Goal: Task Accomplishment & Management: Complete application form

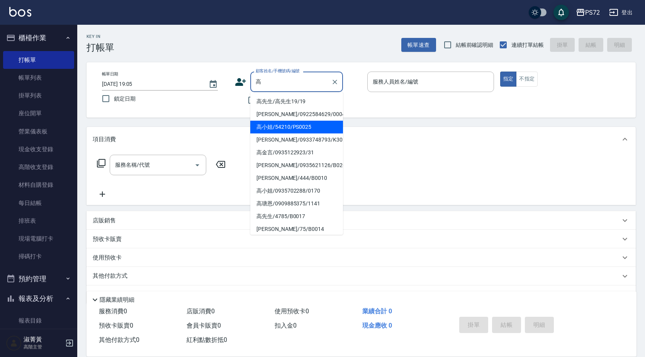
click at [288, 121] on li "高小姐/54210/PS0025" at bounding box center [296, 127] width 93 height 13
type input "高小姐/54210/PS0025"
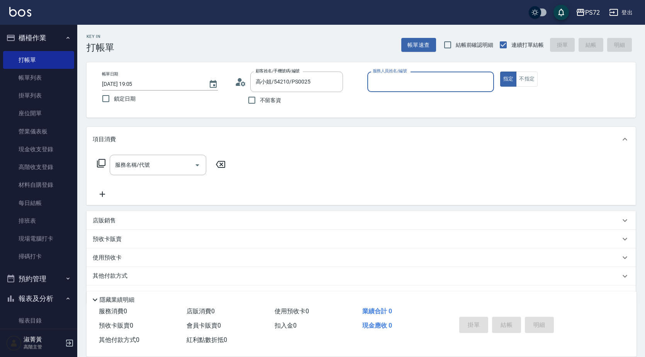
type input "kiwi-3"
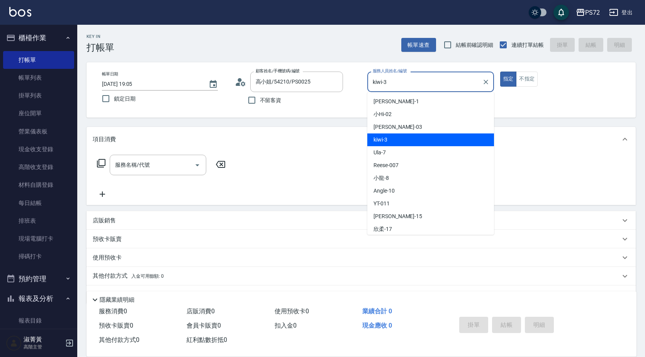
click at [407, 87] on input "kiwi-3" at bounding box center [425, 82] width 108 height 14
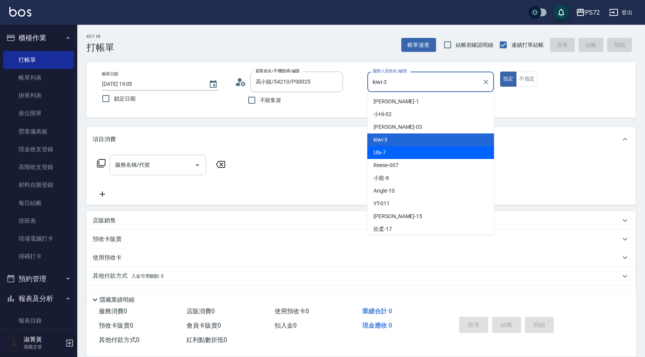
click at [118, 167] on div "服務名稱/代號 服務名稱/代號" at bounding box center [158, 165] width 97 height 20
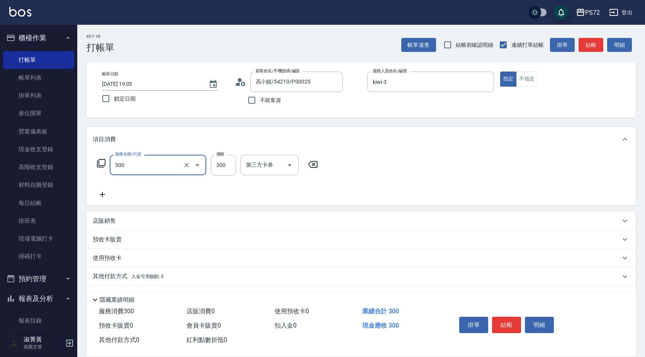
type input "洗髮(A級)(500)"
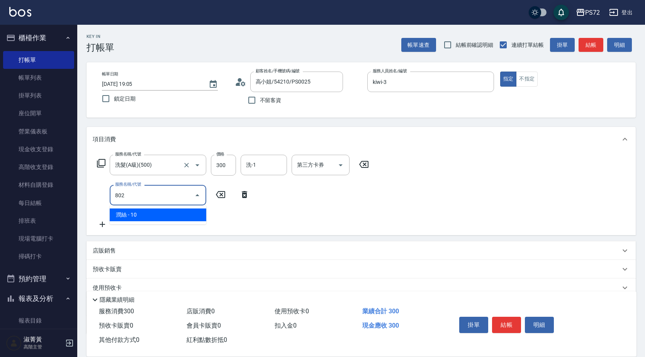
type input "潤絲(802)"
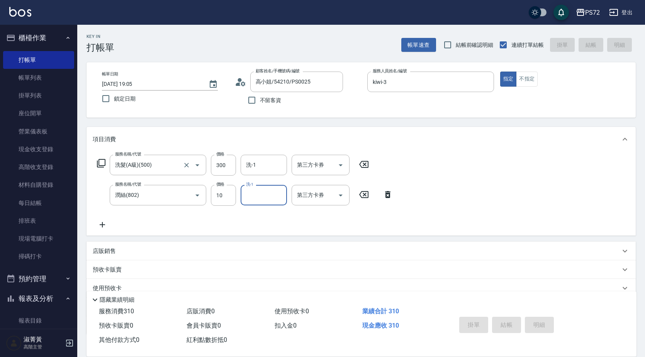
type input "[DATE] 20:45"
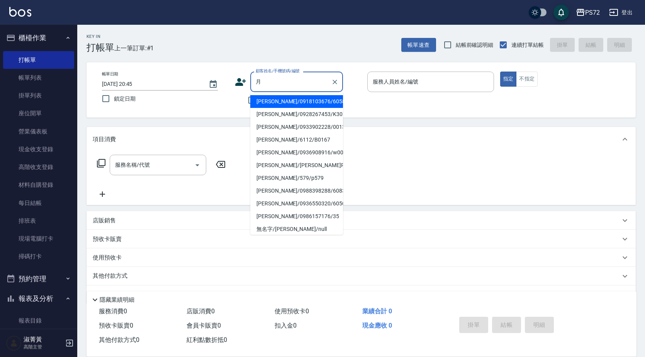
click at [288, 97] on li "[PERSON_NAME]/0918103676/6058" at bounding box center [296, 101] width 93 height 13
type input "[PERSON_NAME]/0918103676/6058"
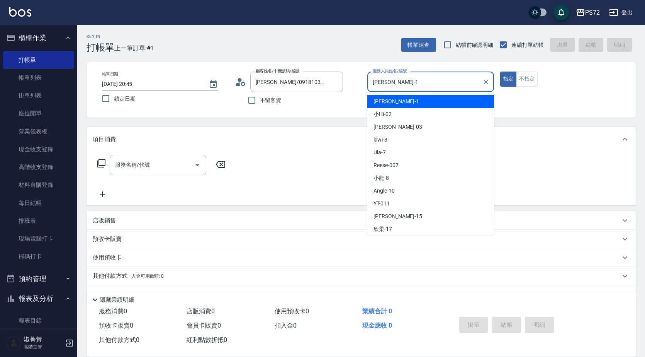
click at [419, 79] on input "[PERSON_NAME]-1" at bounding box center [425, 82] width 108 height 14
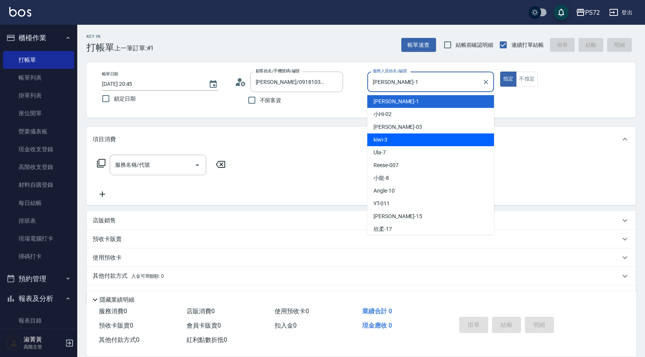
click at [394, 144] on div "kiwi -3" at bounding box center [431, 139] width 127 height 13
type input "kiwi-3"
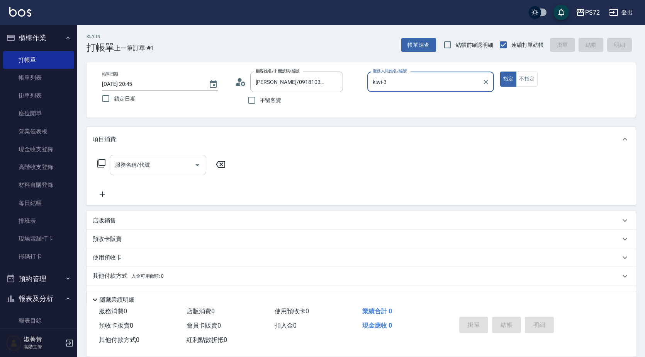
click at [121, 165] on div "服務名稱/代號 服務名稱/代號" at bounding box center [158, 165] width 97 height 20
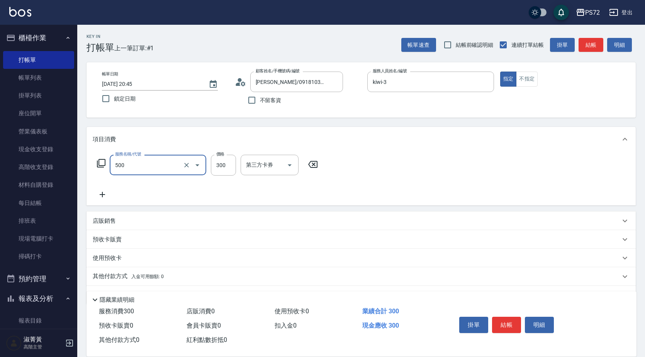
type input "洗髮(A級)(500)"
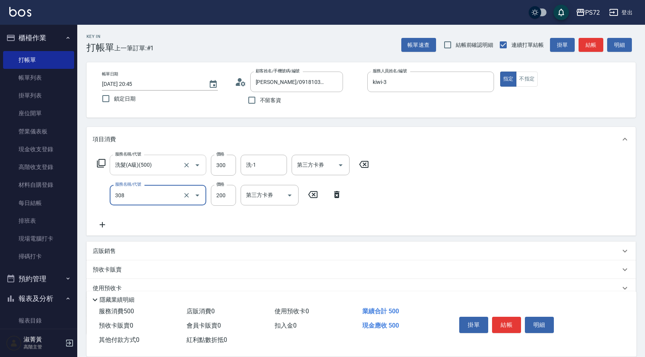
type input "學生剪髮(UP)(308)"
type input "350"
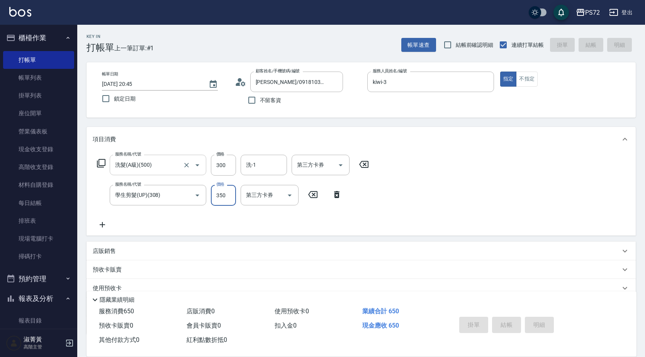
type input "[DATE] 20:46"
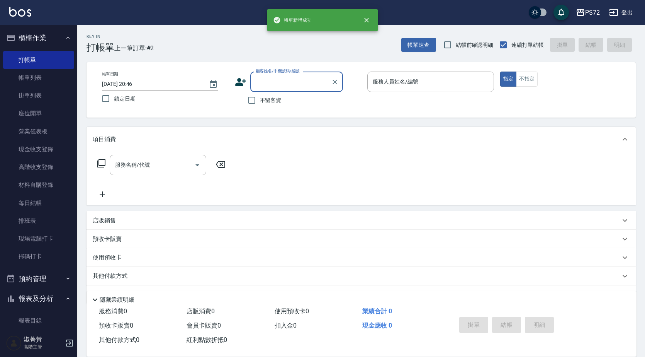
click at [272, 73] on label "顧客姓名/手機號碼/編號" at bounding box center [278, 71] width 44 height 6
click at [272, 75] on input "顧客姓名/手機號碼/編號" at bounding box center [291, 82] width 74 height 14
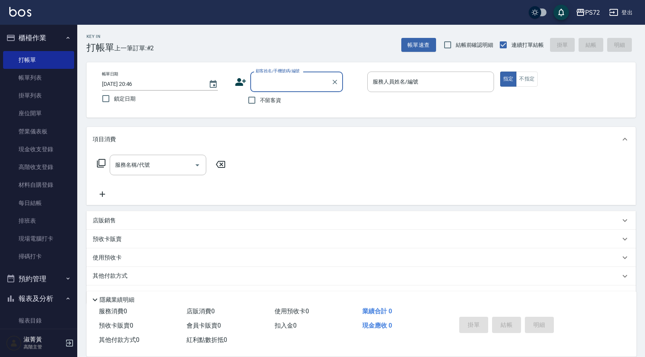
click at [297, 75] on input "顧客姓名/手機號碼/編號" at bounding box center [291, 82] width 74 height 14
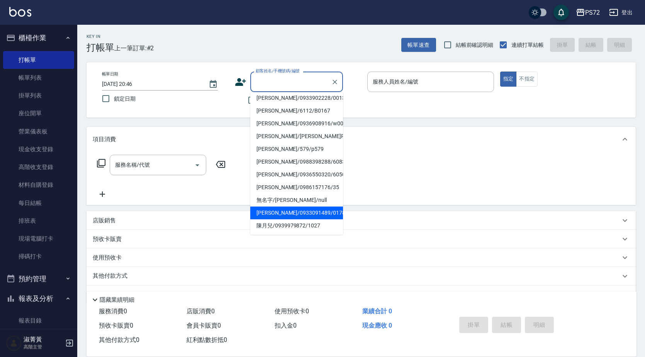
scroll to position [29, 0]
click at [289, 213] on li "[PERSON_NAME]/0933091489/0178" at bounding box center [296, 212] width 93 height 13
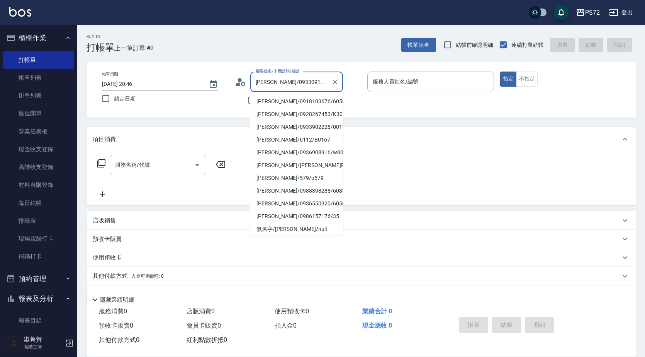
scroll to position [14, 0]
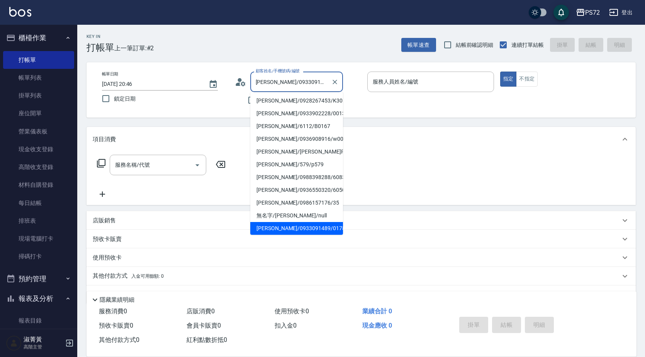
drag, startPoint x: 313, startPoint y: 83, endPoint x: 261, endPoint y: 81, distance: 52.6
click at [261, 81] on input "[PERSON_NAME]/0933091489/0178" at bounding box center [291, 82] width 74 height 14
type input "顏"
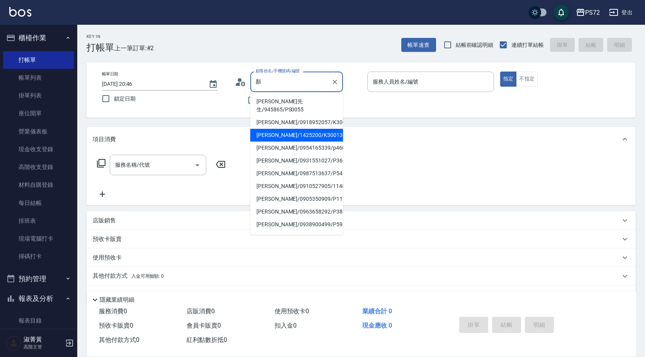
scroll to position [17, 0]
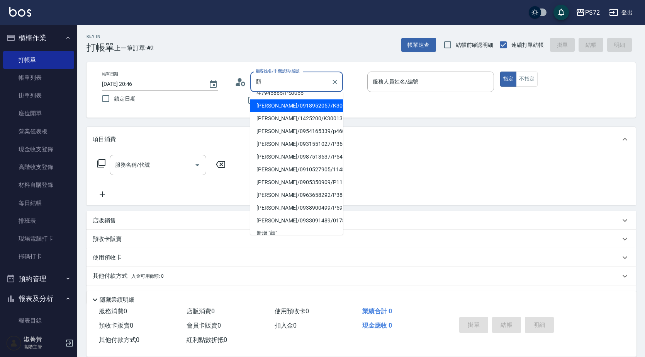
click at [297, 85] on input "顏" at bounding box center [291, 82] width 74 height 14
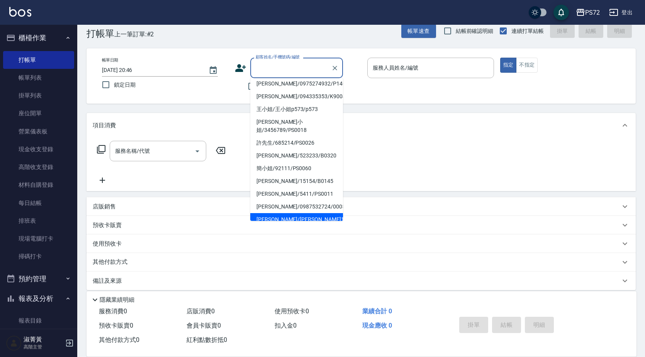
scroll to position [21, 0]
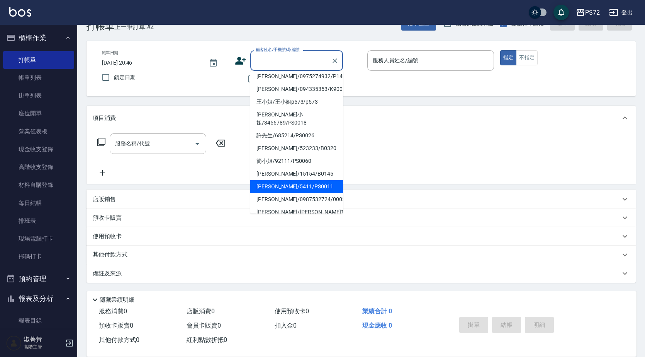
click at [290, 180] on li "[PERSON_NAME]/5411/PS0011" at bounding box center [296, 186] width 93 height 13
type input "[PERSON_NAME]/5411/PS0011"
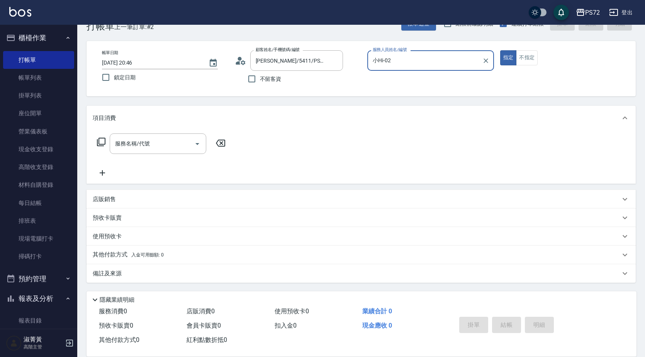
click at [392, 63] on input "小Hi-02" at bounding box center [425, 61] width 108 height 14
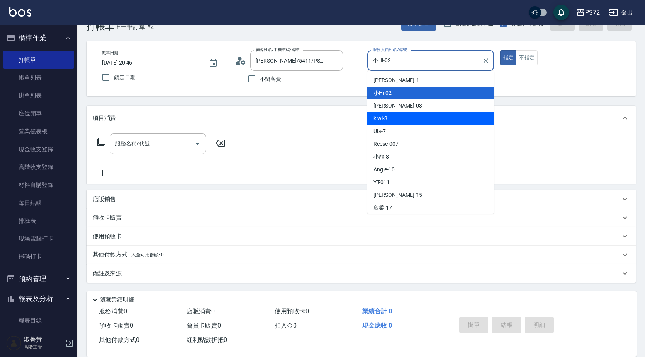
click at [419, 116] on div "kiwi -3" at bounding box center [431, 118] width 127 height 13
type input "kiwi-3"
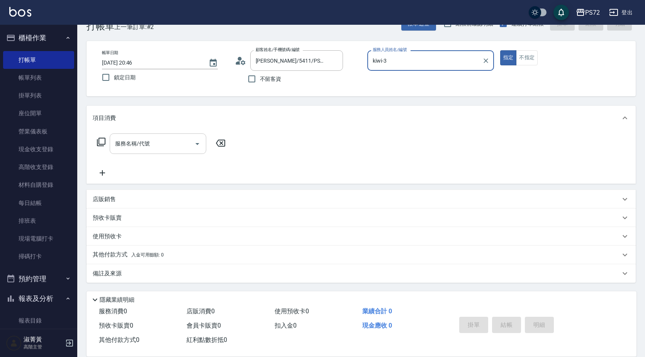
click at [191, 138] on div at bounding box center [197, 143] width 12 height 20
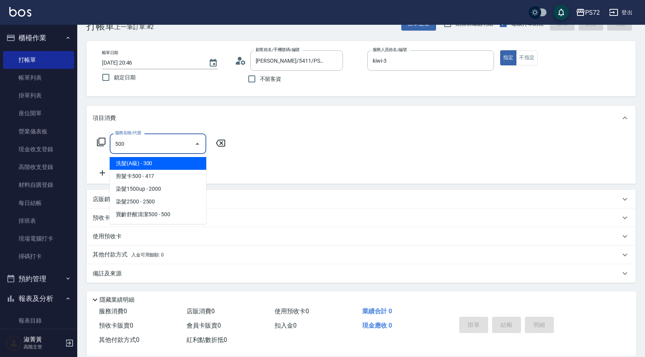
type input "洗髮(A級)(500)"
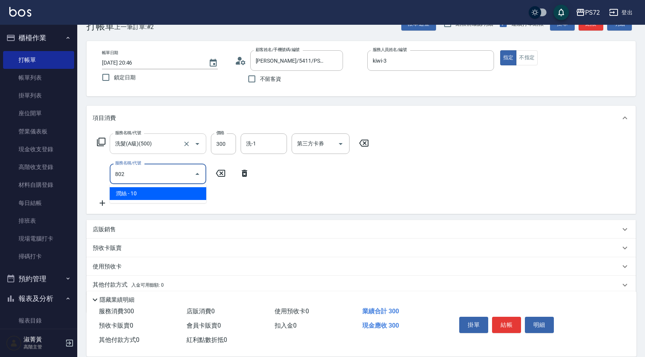
type input "潤絲(802)"
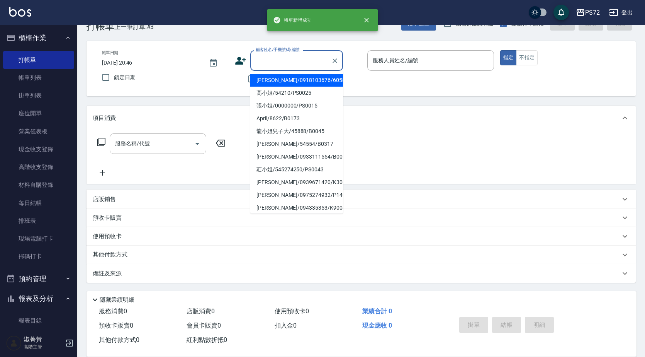
click at [312, 65] on input "顧客姓名/手機號碼/編號" at bounding box center [291, 61] width 74 height 14
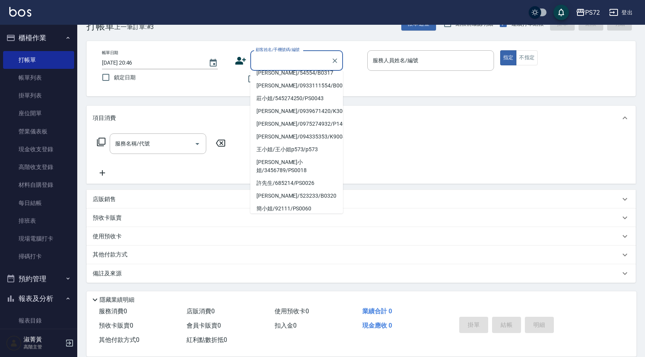
scroll to position [119, 0]
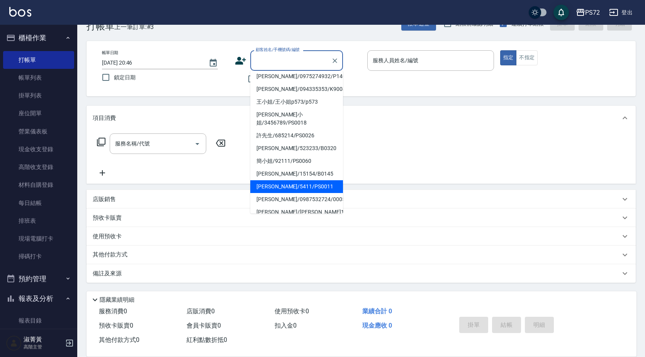
click at [296, 180] on li "[PERSON_NAME]/5411/PS0011" at bounding box center [296, 186] width 93 height 13
type input "[PERSON_NAME]/5411/PS0011"
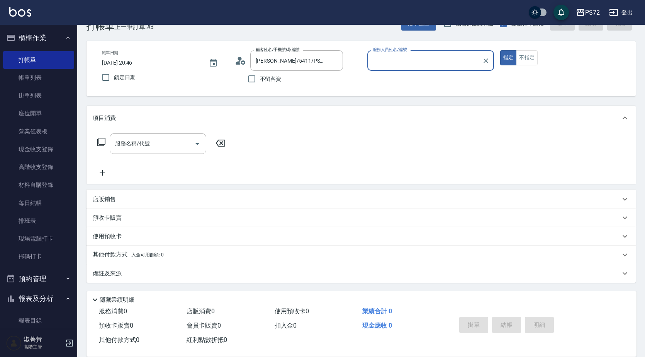
type input "小Hi-02"
click at [310, 61] on input "[PERSON_NAME]/5411/PS0011" at bounding box center [291, 61] width 74 height 14
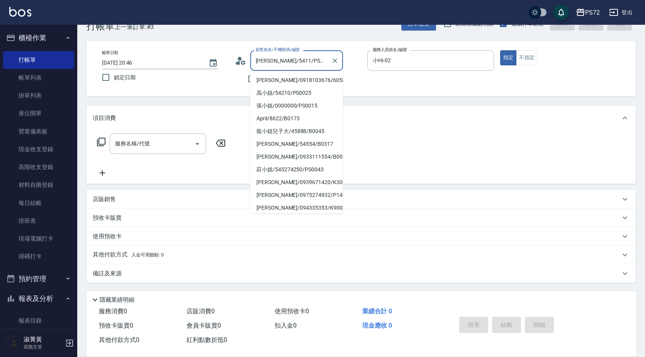
scroll to position [90, 0]
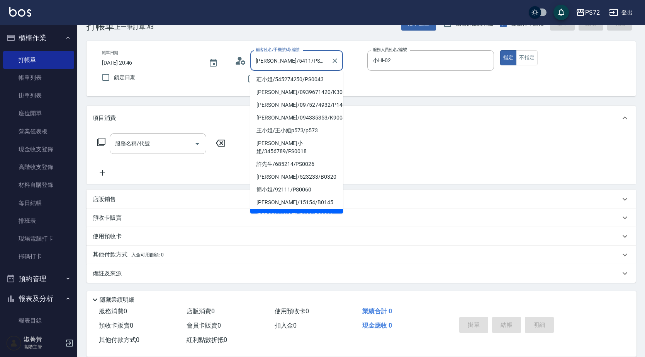
drag, startPoint x: 310, startPoint y: 61, endPoint x: 267, endPoint y: 61, distance: 42.9
click at [267, 61] on input "[PERSON_NAME]/5411/PS0011" at bounding box center [291, 61] width 74 height 14
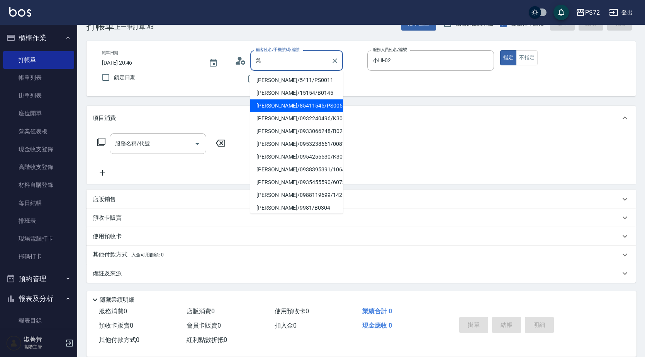
click at [294, 103] on li "[PERSON_NAME]/85411545/PS0057" at bounding box center [296, 105] width 93 height 13
type input "[PERSON_NAME]/85411545/PS0057"
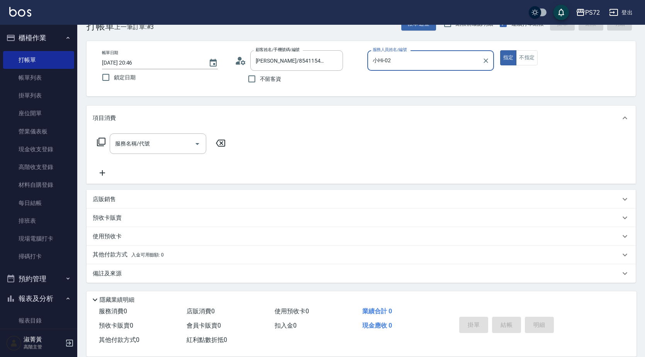
click at [411, 63] on input "小Hi-02" at bounding box center [425, 61] width 108 height 14
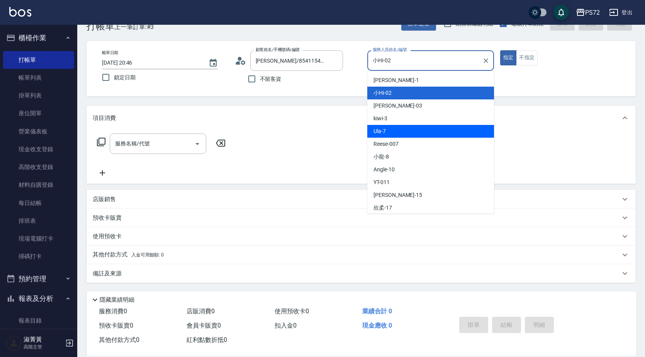
click at [400, 120] on div "kiwi -3" at bounding box center [431, 118] width 127 height 13
type input "kiwi-3"
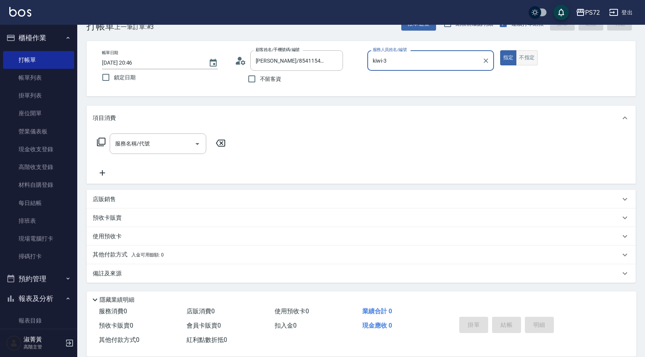
click at [523, 62] on button "不指定" at bounding box center [527, 57] width 22 height 15
click at [185, 143] on input "服務名稱/代號" at bounding box center [152, 144] width 78 height 14
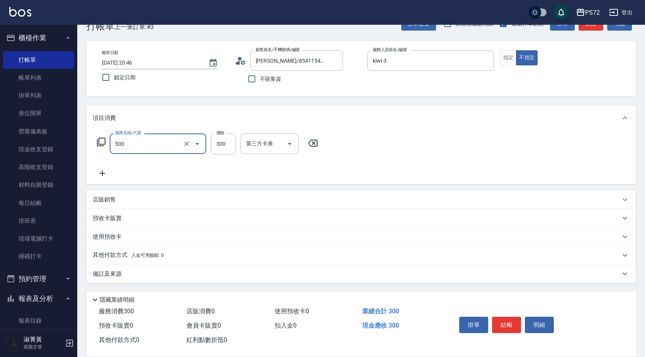
type input "洗髮(A級)(500)"
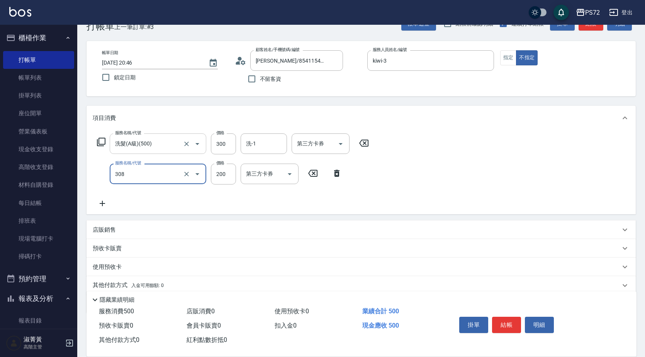
type input "學生剪髮(UP)(308)"
type input "350"
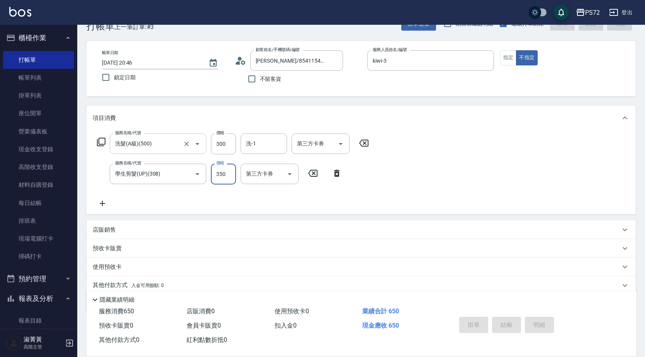
type input "[DATE] 20:47"
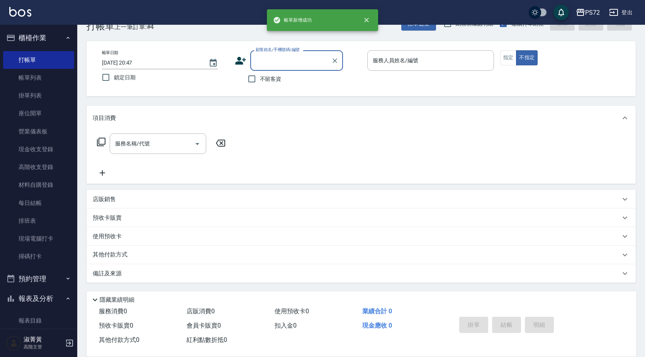
click at [314, 58] on input "顧客姓名/手機號碼/編號" at bounding box center [291, 61] width 74 height 14
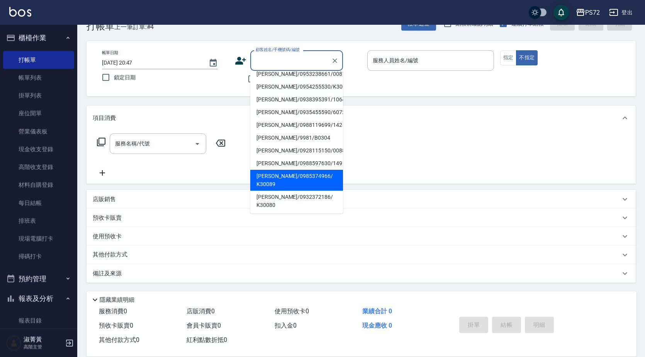
scroll to position [119, 0]
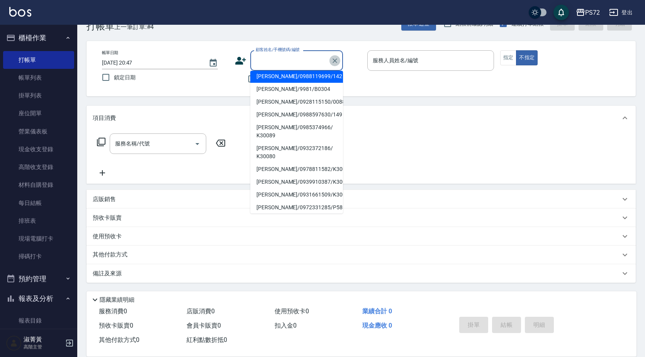
click at [335, 59] on icon "Clear" at bounding box center [335, 61] width 8 height 8
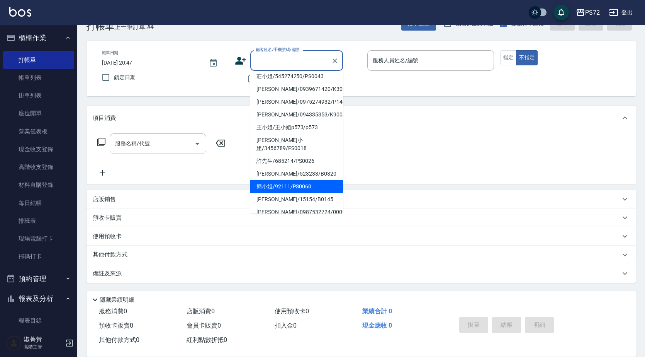
click at [285, 183] on li "簡小姐/92111/PS0060" at bounding box center [296, 186] width 93 height 13
type input "簡小姐/92111/PS0060"
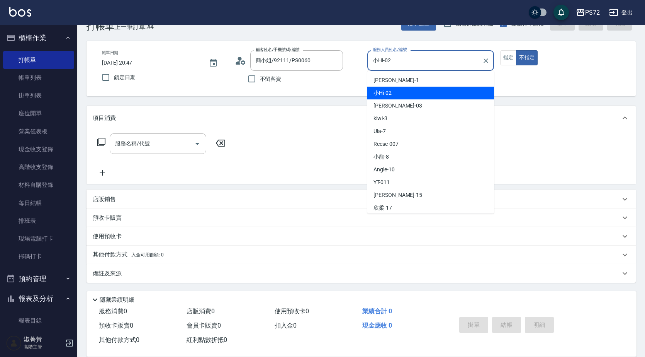
click at [397, 66] on input "小Hi-02" at bounding box center [425, 61] width 108 height 14
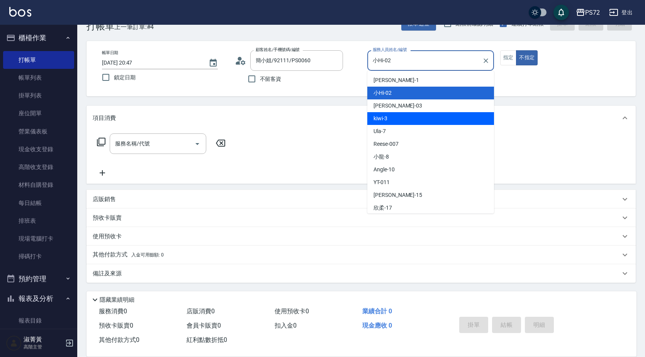
click at [390, 118] on div "kiwi -3" at bounding box center [431, 118] width 127 height 13
type input "kiwi-3"
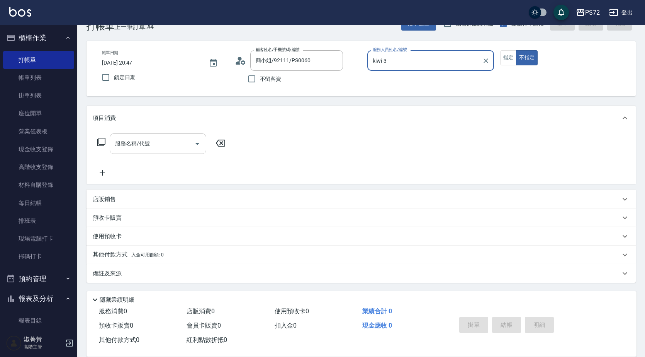
click at [152, 137] on div "服務名稱/代號" at bounding box center [158, 143] width 97 height 20
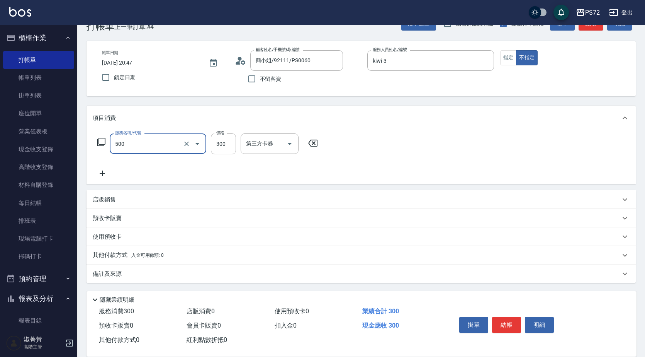
type input "洗髮(A級)(500)"
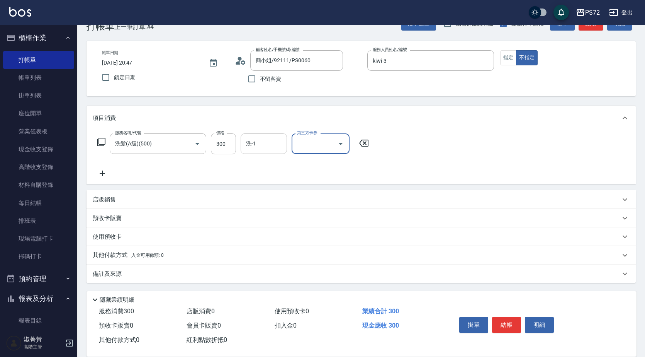
click at [263, 151] on div "洗-1" at bounding box center [264, 143] width 46 height 20
type input "[PERSON_NAME]-18"
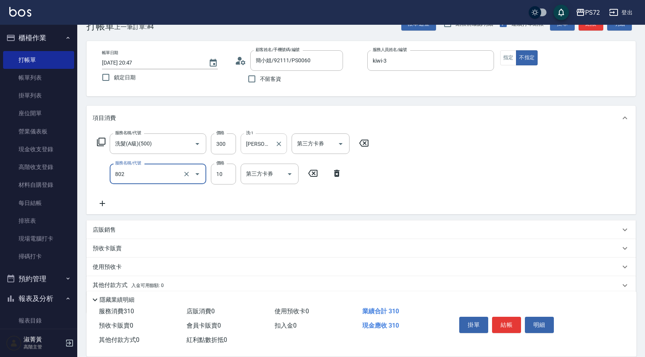
type input "潤絲(802)"
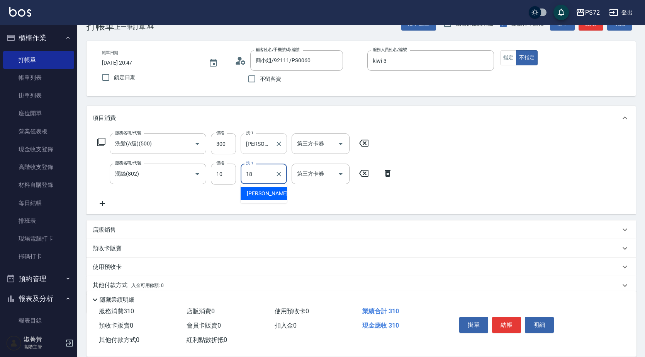
type input "[PERSON_NAME]-18"
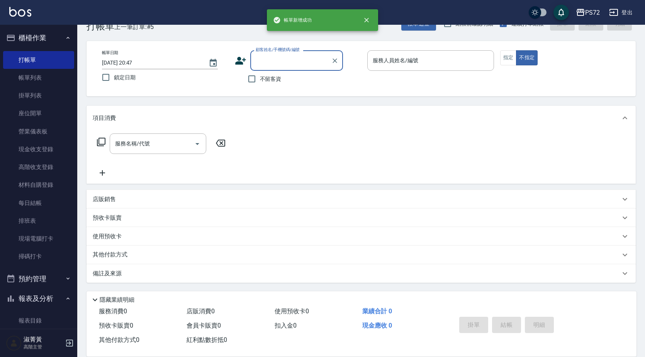
click at [298, 52] on label "顧客姓名/手機號碼/編號" at bounding box center [278, 50] width 44 height 6
click at [298, 54] on input "顧客姓名/手機號碼/編號" at bounding box center [291, 61] width 74 height 14
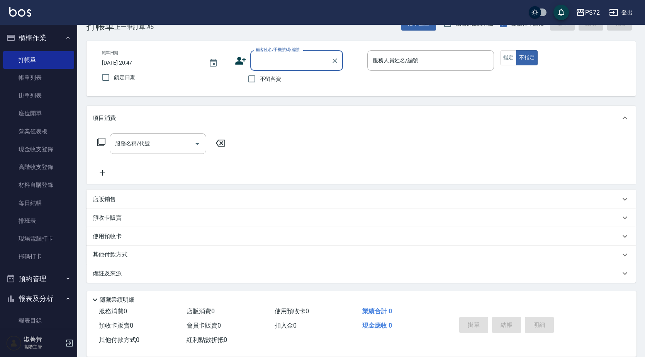
click at [297, 52] on label "顧客姓名/手機號碼/編號" at bounding box center [278, 50] width 44 height 6
click at [297, 54] on input "顧客姓名/手機號碼/編號" at bounding box center [291, 61] width 74 height 14
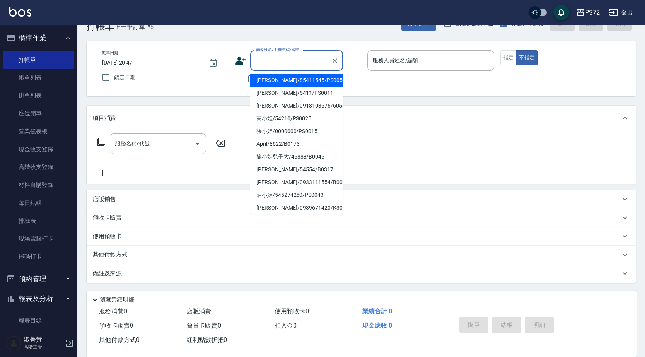
click at [296, 58] on input "顧客姓名/手機號碼/編號" at bounding box center [291, 61] width 74 height 14
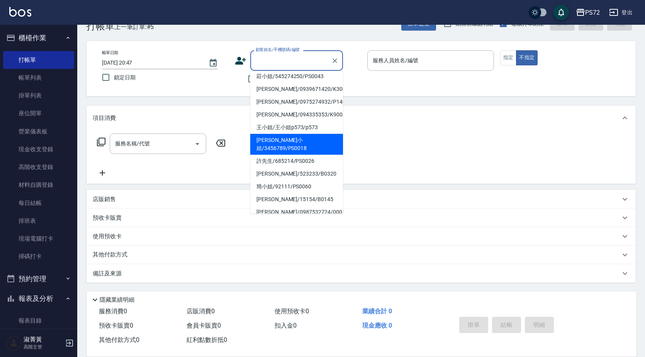
click at [291, 145] on li "[PERSON_NAME]小姐/3456789/PS0018" at bounding box center [296, 144] width 93 height 21
type input "[PERSON_NAME]小姐/3456789/PS0018"
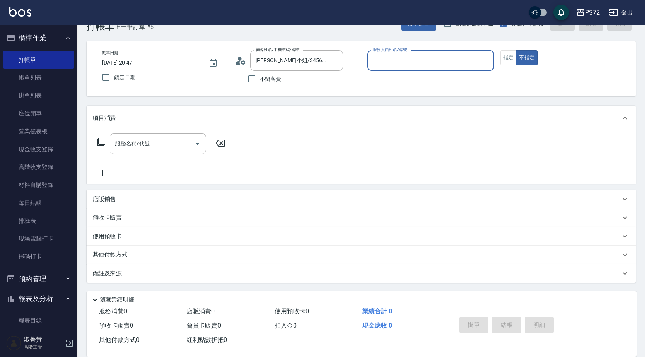
type input "kiwi-3"
click at [397, 60] on input "kiwi-3" at bounding box center [425, 61] width 108 height 14
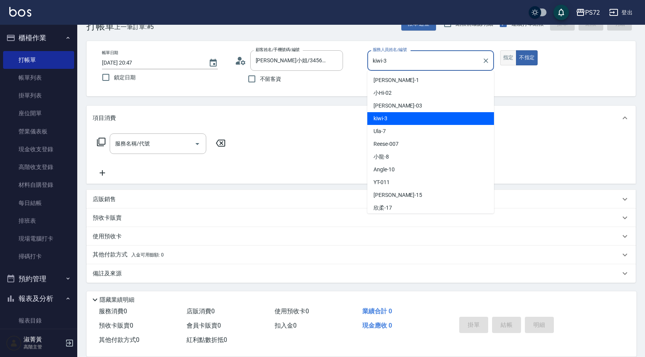
click at [506, 59] on button "指定" at bounding box center [509, 57] width 17 height 15
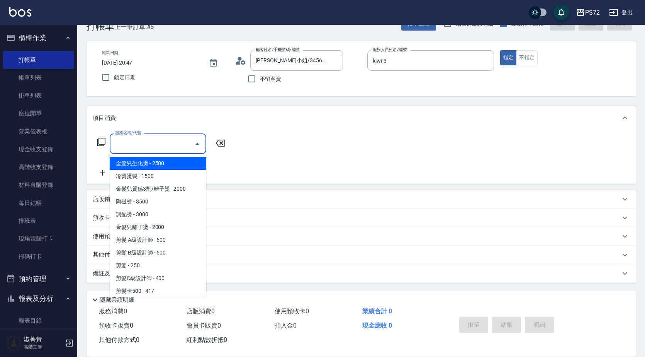
click at [146, 141] on div "服務名稱/代號 服務名稱/代號" at bounding box center [158, 143] width 97 height 20
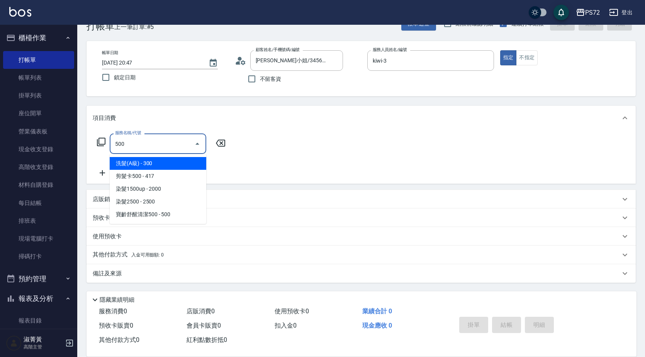
type input "洗髮(A級)(500)"
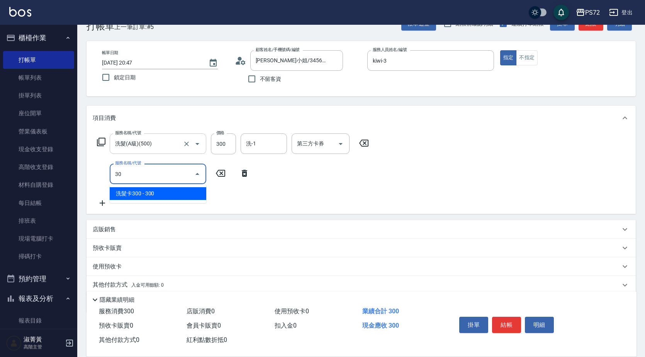
type input "3"
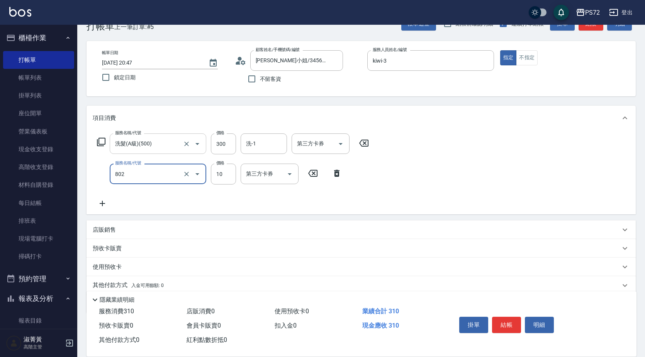
type input "潤絲(802)"
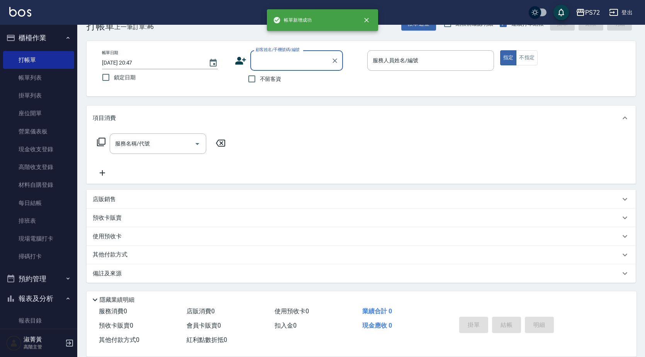
click at [265, 65] on input "顧客姓名/手機號碼/編號" at bounding box center [291, 61] width 74 height 14
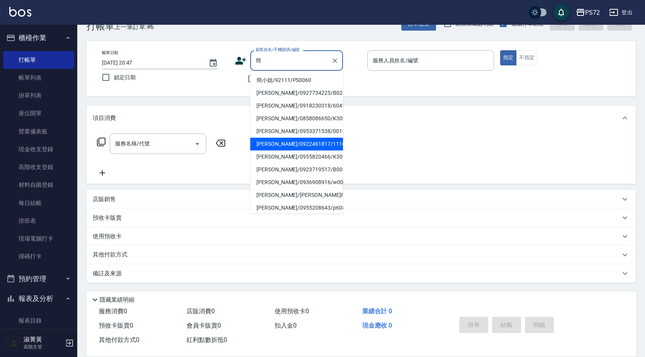
click at [294, 146] on li "[PERSON_NAME]/0922461817/1116" at bounding box center [296, 144] width 93 height 13
type input "[PERSON_NAME]/0922461817/1116"
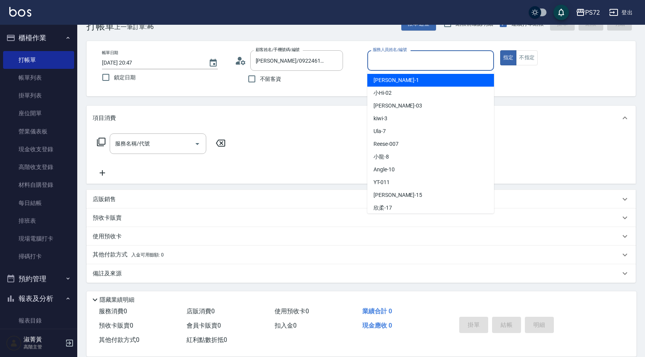
click at [389, 62] on input "服務人員姓名/編號" at bounding box center [431, 61] width 120 height 14
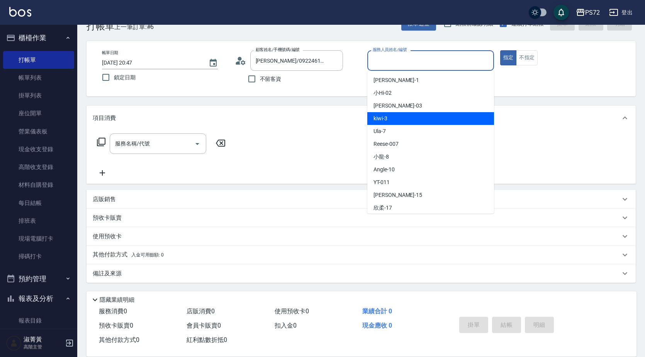
click at [400, 116] on div "kiwi -3" at bounding box center [431, 118] width 127 height 13
type input "kiwi-3"
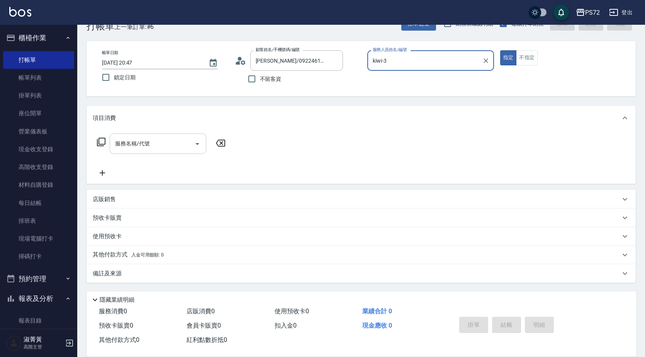
click at [172, 143] on input "服務名稱/代號" at bounding box center [152, 144] width 78 height 14
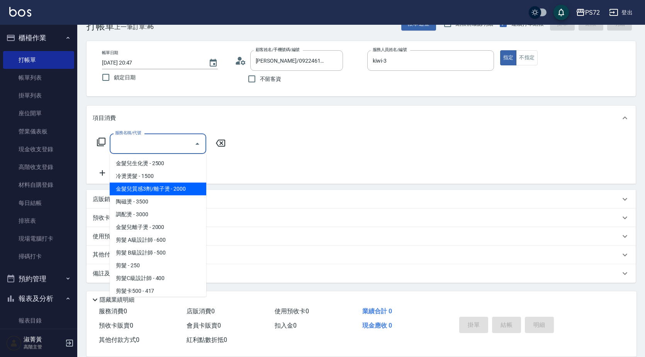
click at [174, 190] on span "金髮兒質感3劑/離子燙 - 2000" at bounding box center [158, 188] width 97 height 13
type input "金髮兒質感3劑/離子燙(201)"
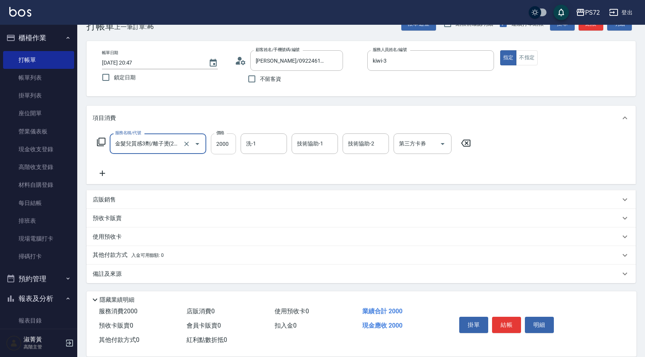
click at [223, 149] on input "2000" at bounding box center [223, 143] width 25 height 21
type input "2500"
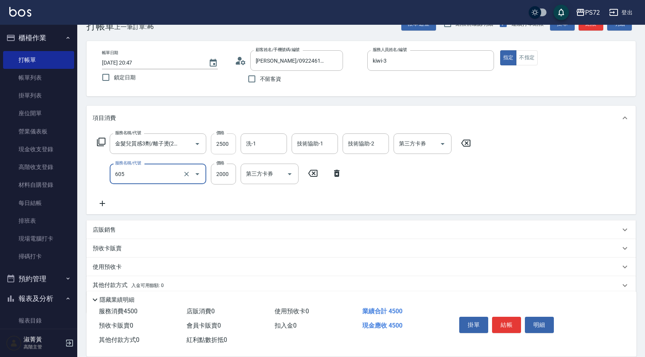
type input "結構式護髮單次(605)"
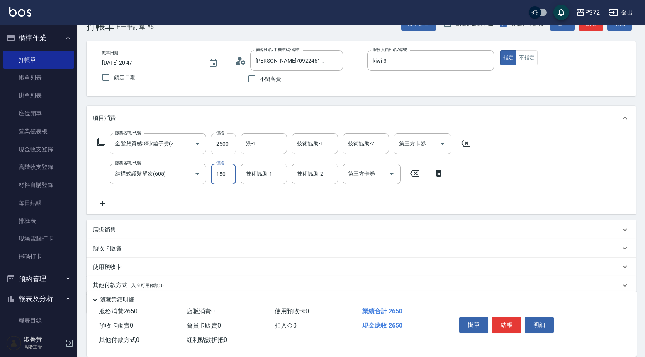
type input "1500"
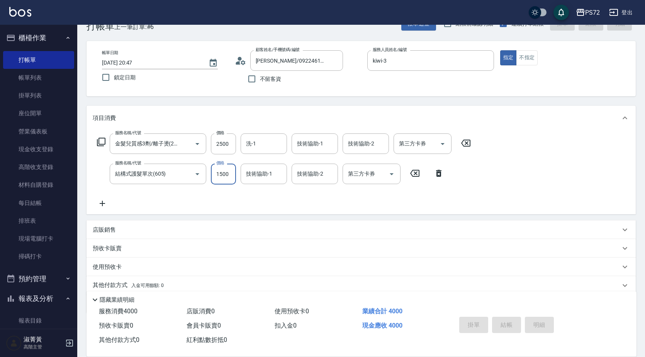
type input "[DATE] 20:48"
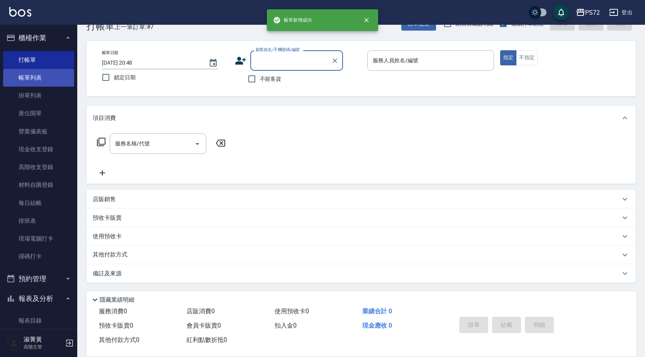
click at [45, 80] on link "帳單列表" at bounding box center [38, 78] width 71 height 18
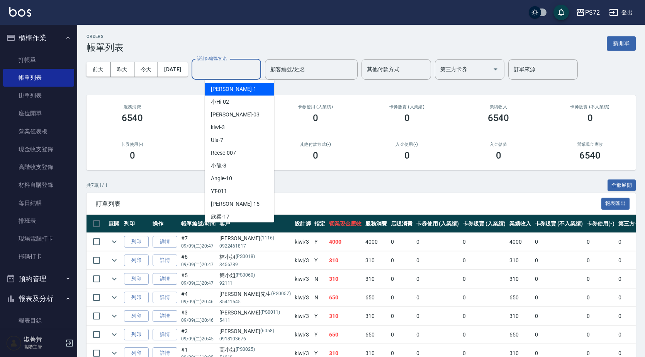
click at [245, 72] on input "設計師編號/姓名" at bounding box center [226, 70] width 63 height 14
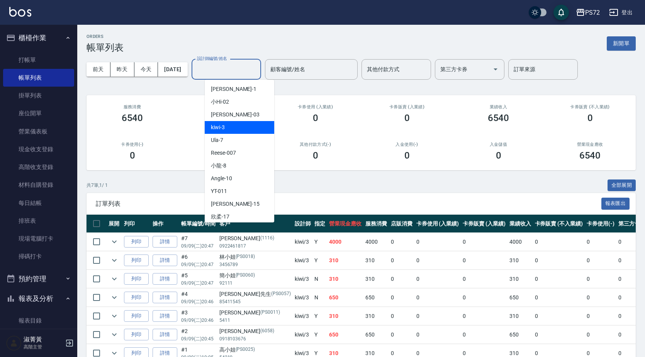
click at [242, 127] on div "kiwi -3" at bounding box center [240, 127] width 70 height 13
type input "kiwi-3"
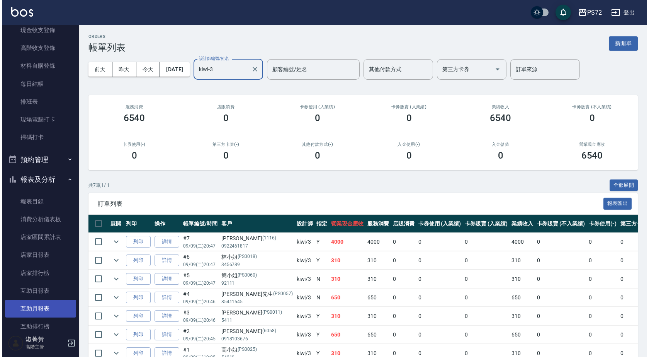
scroll to position [232, 0]
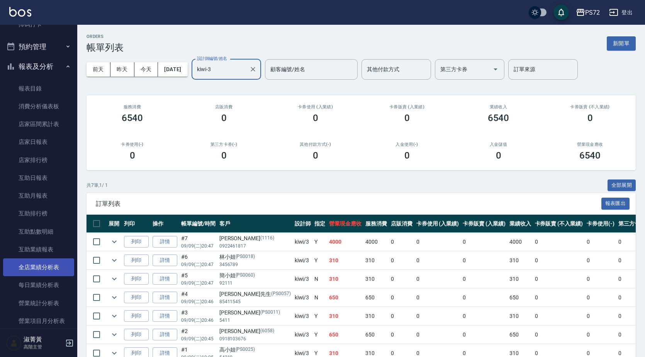
click at [49, 265] on link "全店業績分析表" at bounding box center [38, 267] width 71 height 18
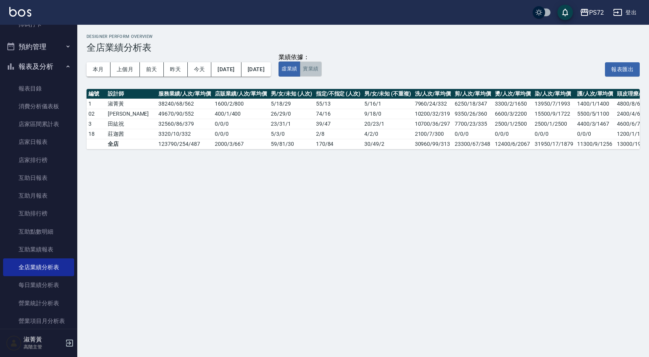
click at [322, 73] on button "實業績" at bounding box center [311, 68] width 22 height 15
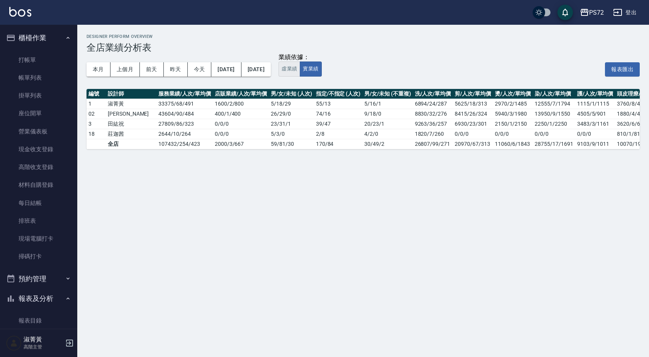
click at [300, 64] on button "虛業績" at bounding box center [290, 68] width 22 height 15
click at [322, 66] on button "實業績" at bounding box center [311, 68] width 22 height 15
click at [300, 66] on button "虛業績" at bounding box center [290, 68] width 22 height 15
click at [322, 66] on button "實業績" at bounding box center [311, 68] width 22 height 15
click at [42, 51] on link "打帳單" at bounding box center [38, 60] width 71 height 18
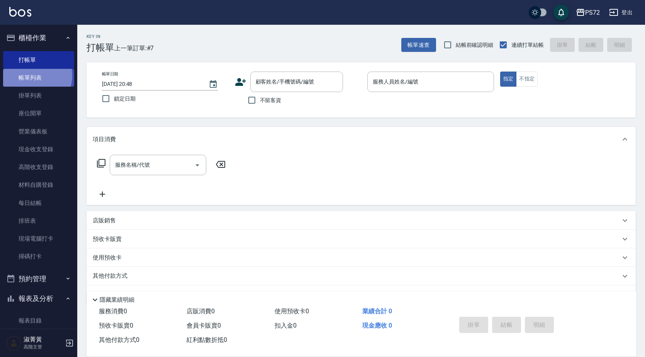
click at [31, 75] on link "帳單列表" at bounding box center [38, 78] width 71 height 18
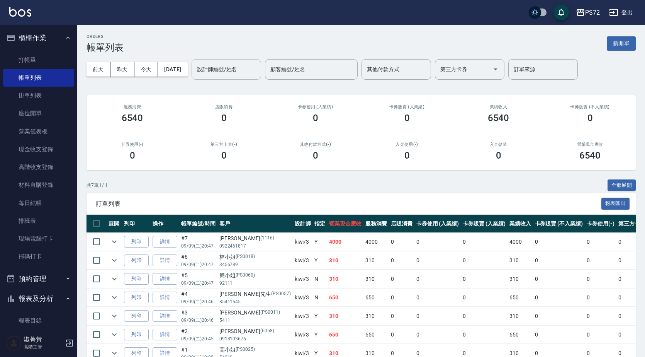
click at [258, 72] on input "設計師編號/姓名" at bounding box center [226, 70] width 63 height 14
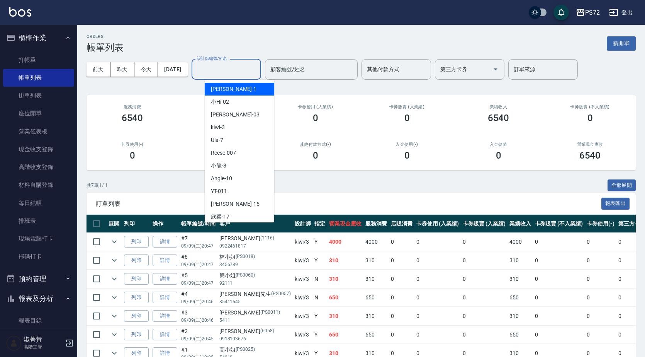
click at [256, 87] on div "[PERSON_NAME] -1" at bounding box center [240, 89] width 70 height 13
type input "[PERSON_NAME]-1"
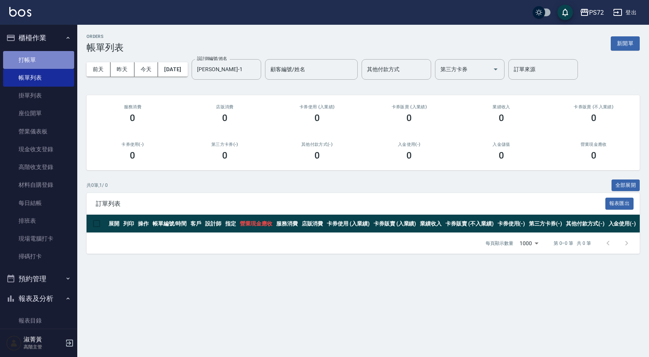
click at [49, 61] on link "打帳單" at bounding box center [38, 60] width 71 height 18
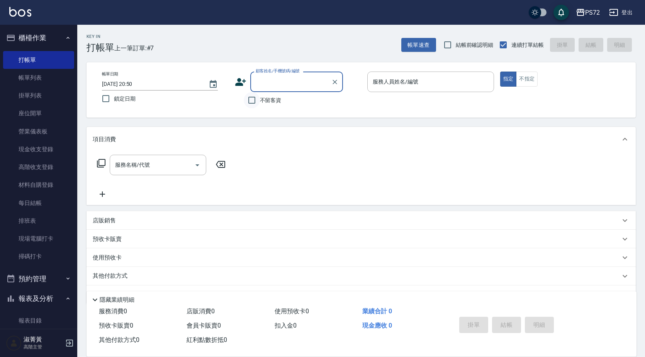
click at [254, 99] on input "不留客資" at bounding box center [252, 100] width 16 height 16
checkbox input "true"
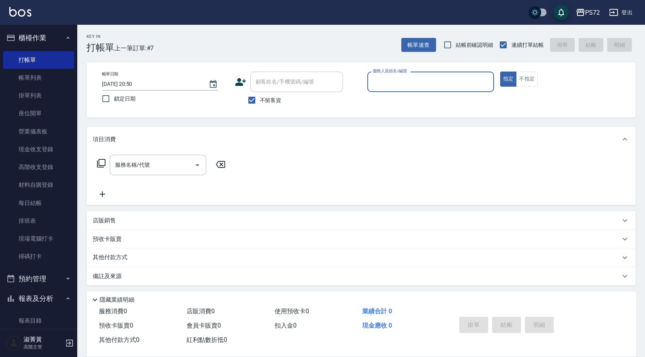
click at [386, 73] on label "服務人員姓名/編號" at bounding box center [390, 71] width 34 height 6
click at [386, 75] on input "服務人員姓名/編號" at bounding box center [431, 82] width 120 height 14
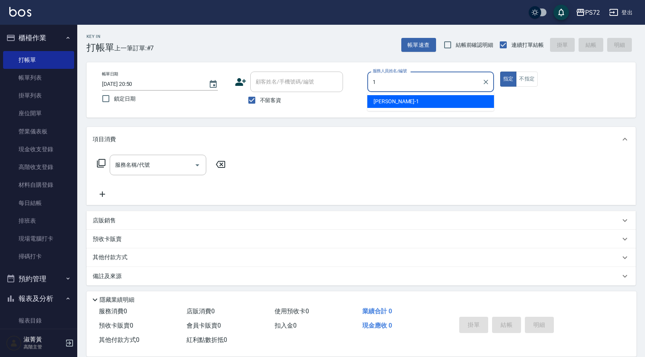
type input "[PERSON_NAME]-1"
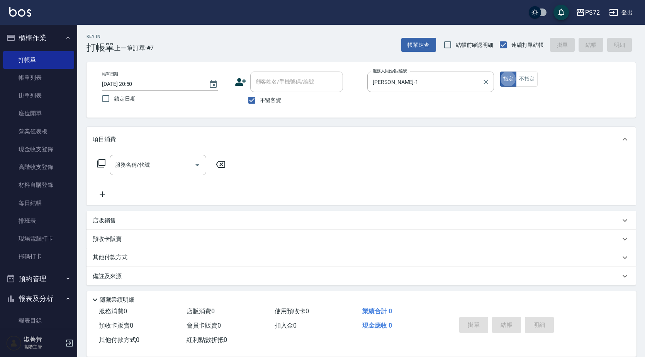
type button "true"
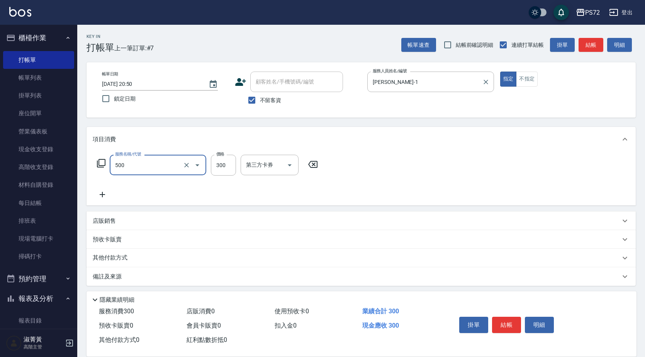
type input "洗髮(A級)(500)"
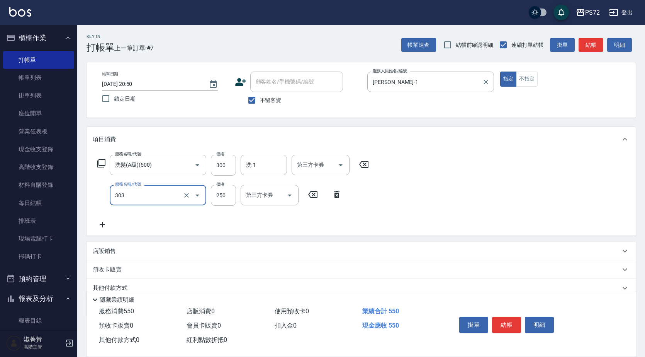
type input "剪髮(303)"
type input "350"
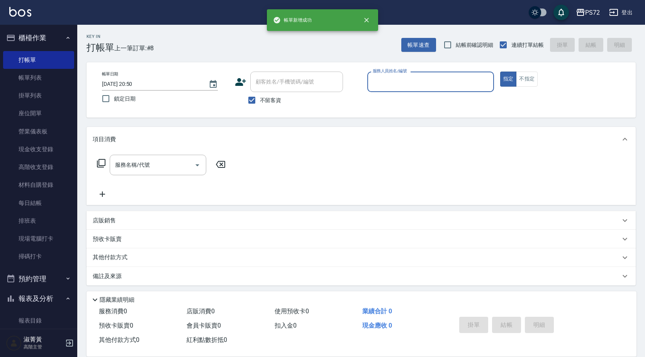
click at [371, 81] on input "服務人員姓名/編號" at bounding box center [431, 82] width 120 height 14
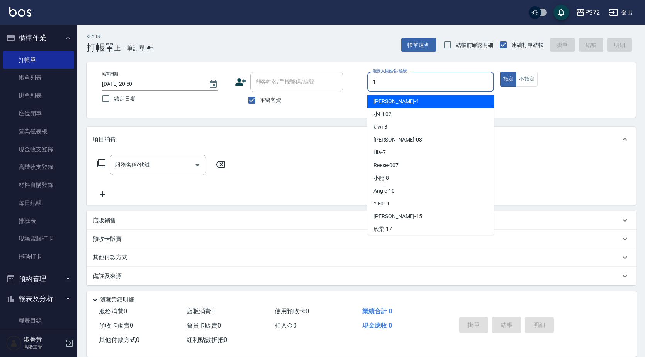
type input "[PERSON_NAME]-1"
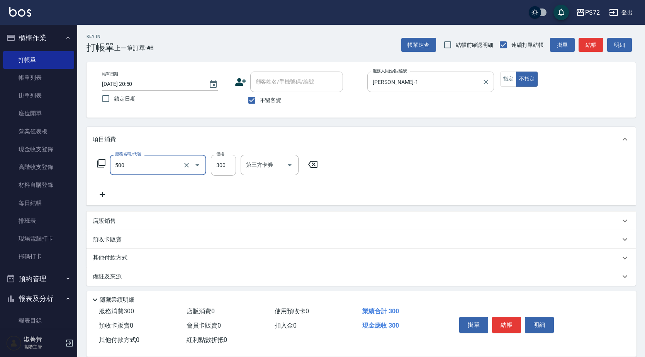
type input "洗髮(A級)(500)"
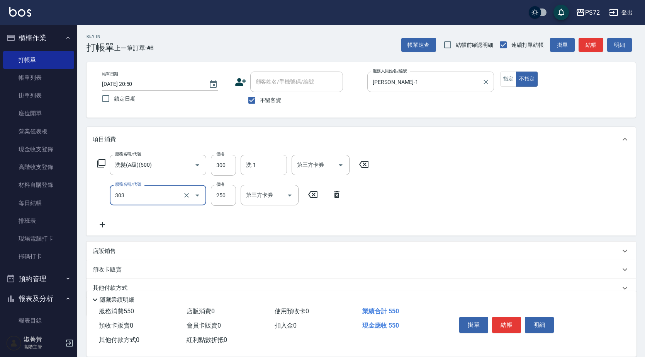
type input "剪髮(303)"
type input "350"
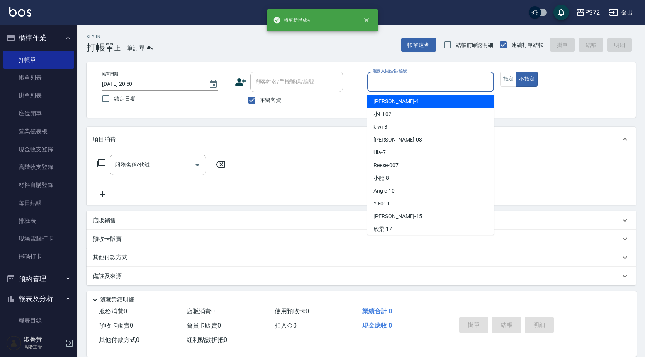
click at [432, 79] on input "服務人員姓名/編號" at bounding box center [431, 82] width 120 height 14
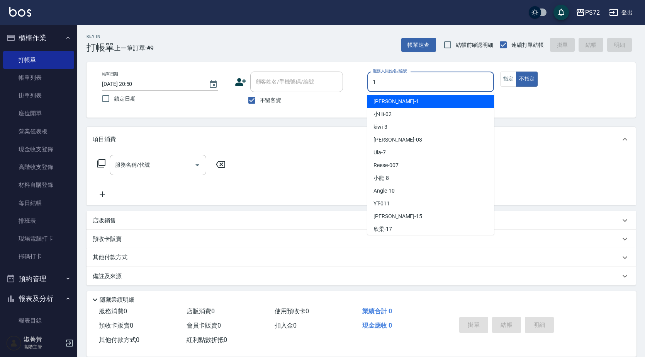
type input "[PERSON_NAME]-1"
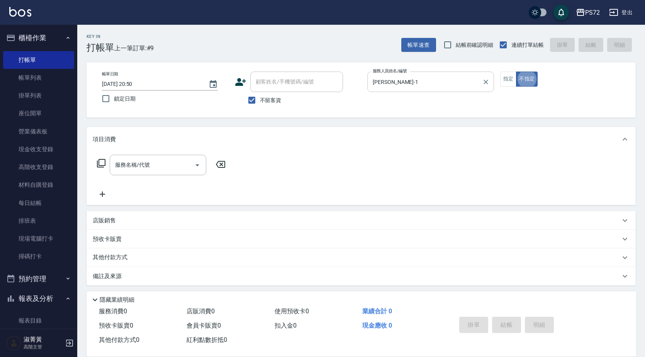
type button "false"
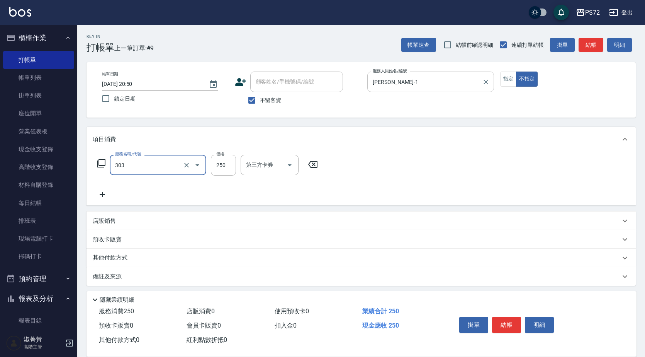
type input "剪髮(303)"
type input "300"
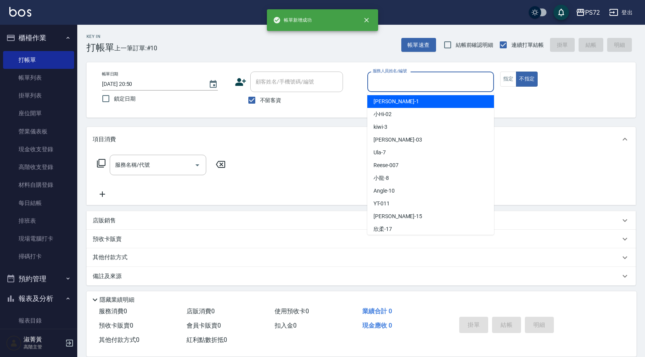
click at [454, 78] on input "服務人員姓名/編號" at bounding box center [431, 82] width 120 height 14
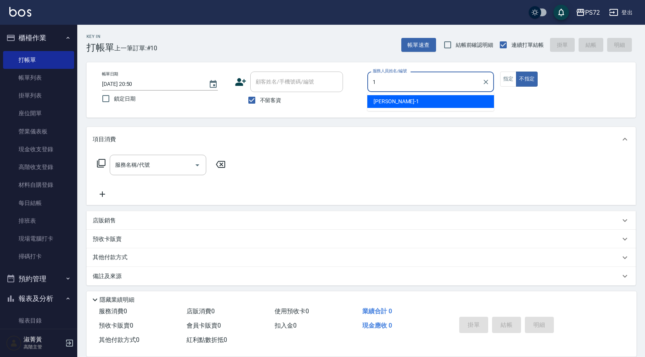
type input "[PERSON_NAME]-1"
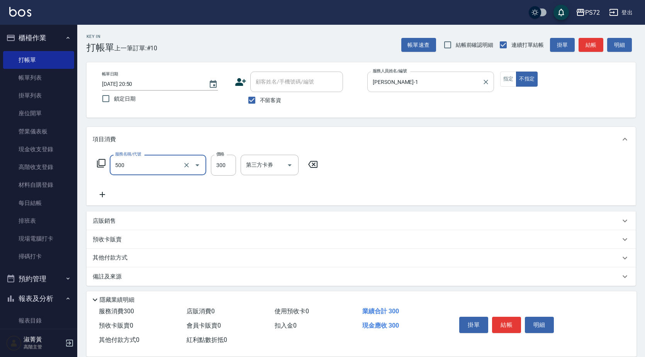
type input "洗髮(A級)(500)"
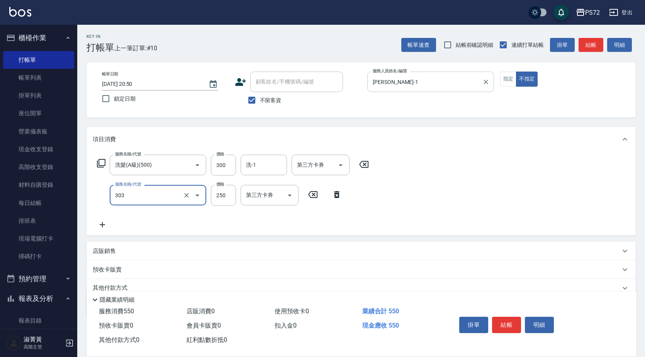
type input "剪髮(303)"
type input "350"
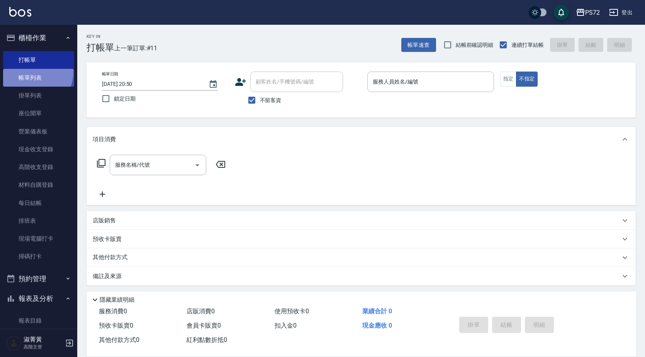
click at [33, 72] on link "帳單列表" at bounding box center [38, 78] width 71 height 18
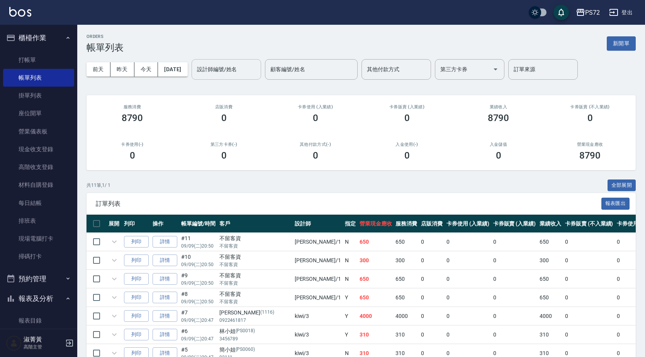
click at [241, 75] on input "設計師編號/姓名" at bounding box center [226, 70] width 63 height 14
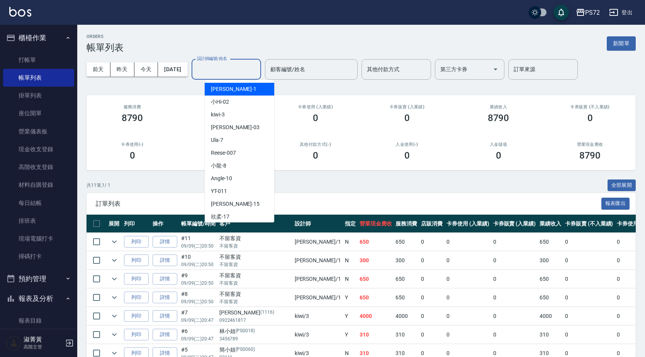
click at [247, 91] on div "[PERSON_NAME] -1" at bounding box center [240, 89] width 70 height 13
type input "[PERSON_NAME]-1"
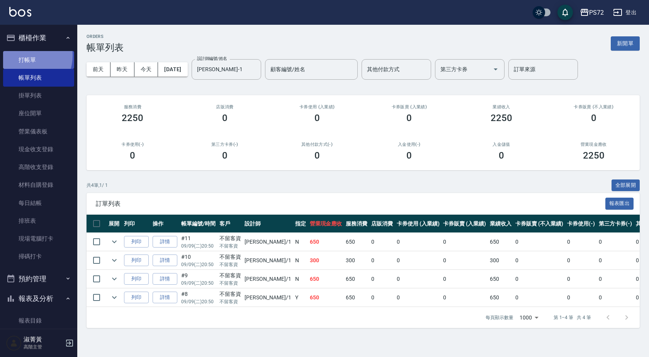
click at [26, 55] on link "打帳單" at bounding box center [38, 60] width 71 height 18
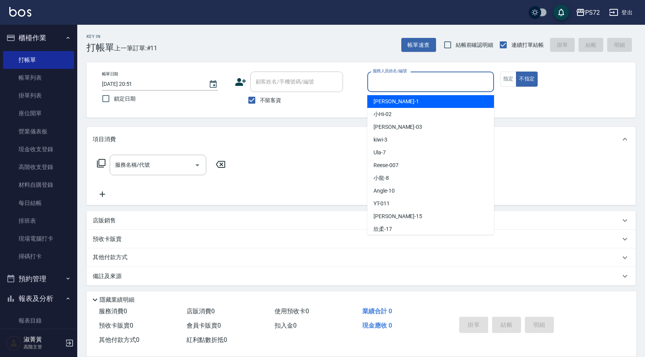
click at [414, 86] on input "服務人員姓名/編號" at bounding box center [431, 82] width 120 height 14
type input "[PERSON_NAME]-1"
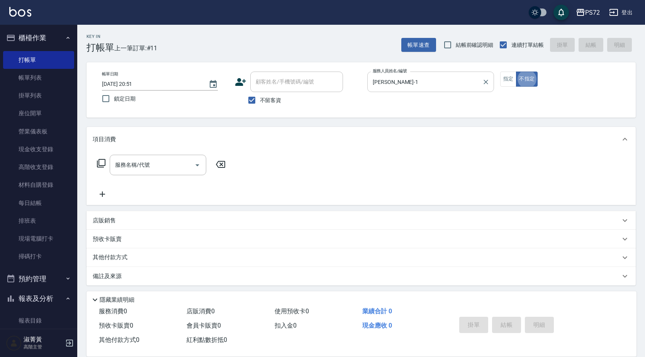
type button "false"
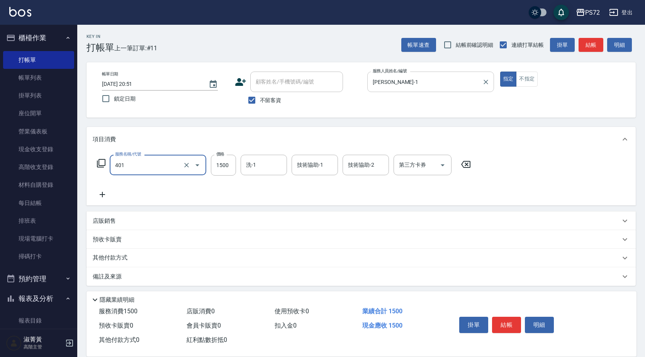
type input "染髮(401)"
type input "2000"
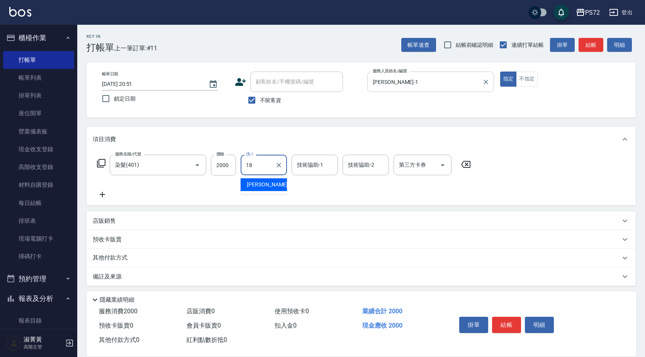
type input "[PERSON_NAME]-18"
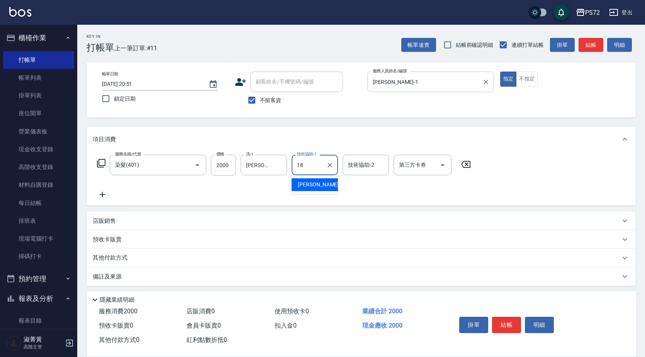
type input "[PERSON_NAME]-18"
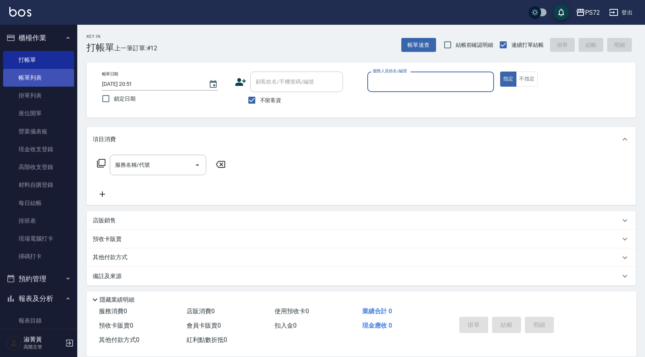
click at [44, 69] on link "帳單列表" at bounding box center [38, 78] width 71 height 18
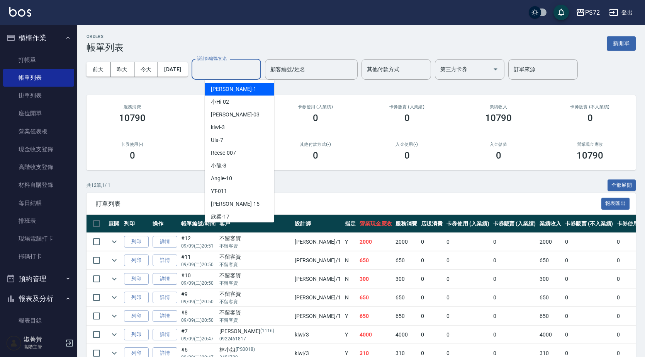
click at [233, 66] on input "設計師編號/姓名" at bounding box center [226, 70] width 63 height 14
click at [224, 89] on span "[PERSON_NAME] -1" at bounding box center [234, 89] width 46 height 8
type input "[PERSON_NAME]-1"
